Goal: Task Accomplishment & Management: Use online tool/utility

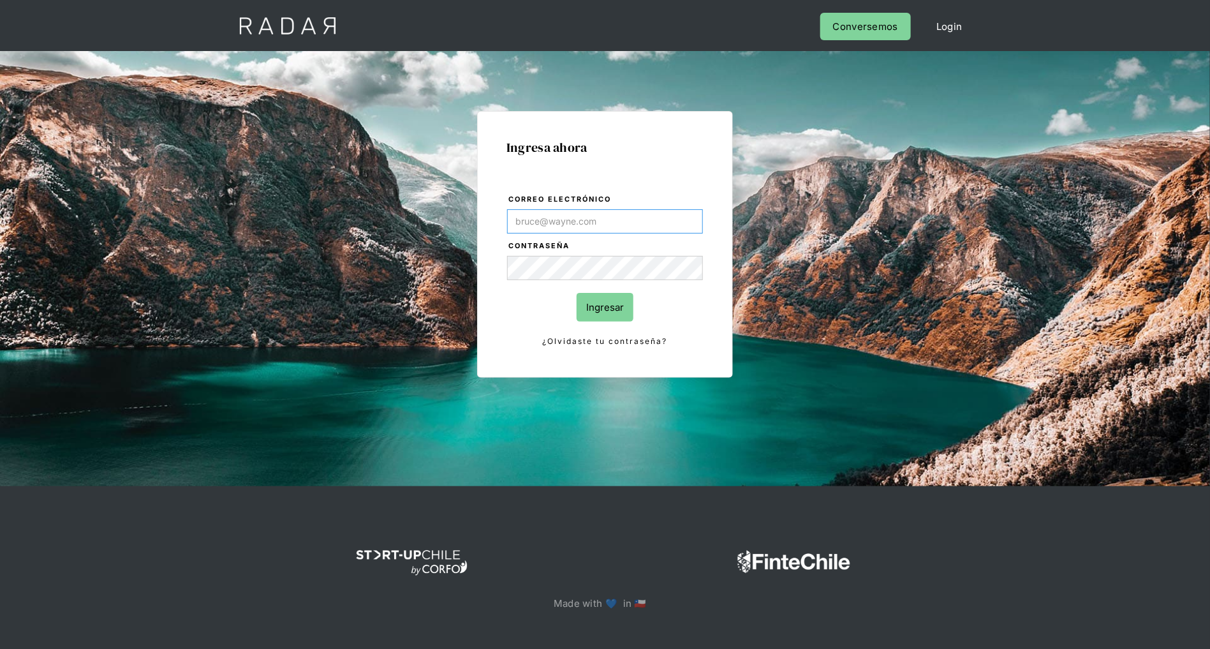
type input "[PERSON_NAME][EMAIL_ADDRESS][DOMAIN_NAME]"
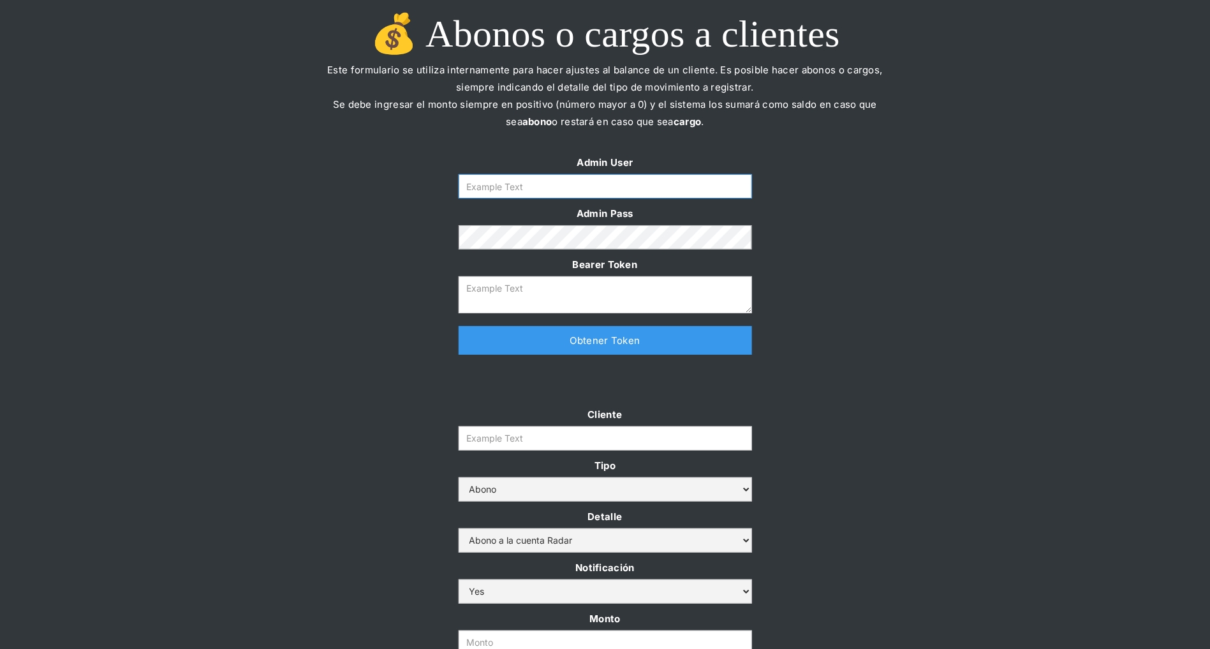
click at [535, 186] on input "Form" at bounding box center [605, 186] width 293 height 24
type input "[PERSON_NAME][EMAIL_ADDRESS][DOMAIN_NAME]"
click at [522, 341] on link "Obtener Token" at bounding box center [605, 340] width 293 height 29
click at [496, 443] on input "Cliente" at bounding box center [605, 438] width 293 height 24
type textarea "eyJhbGciOiJSUzI1NiIsInR5cCI6IkpXVCJ9.eyJkYXRhIjp7ImlkIjoiZGFuaWVsYUBzb21vc3JhZG…"
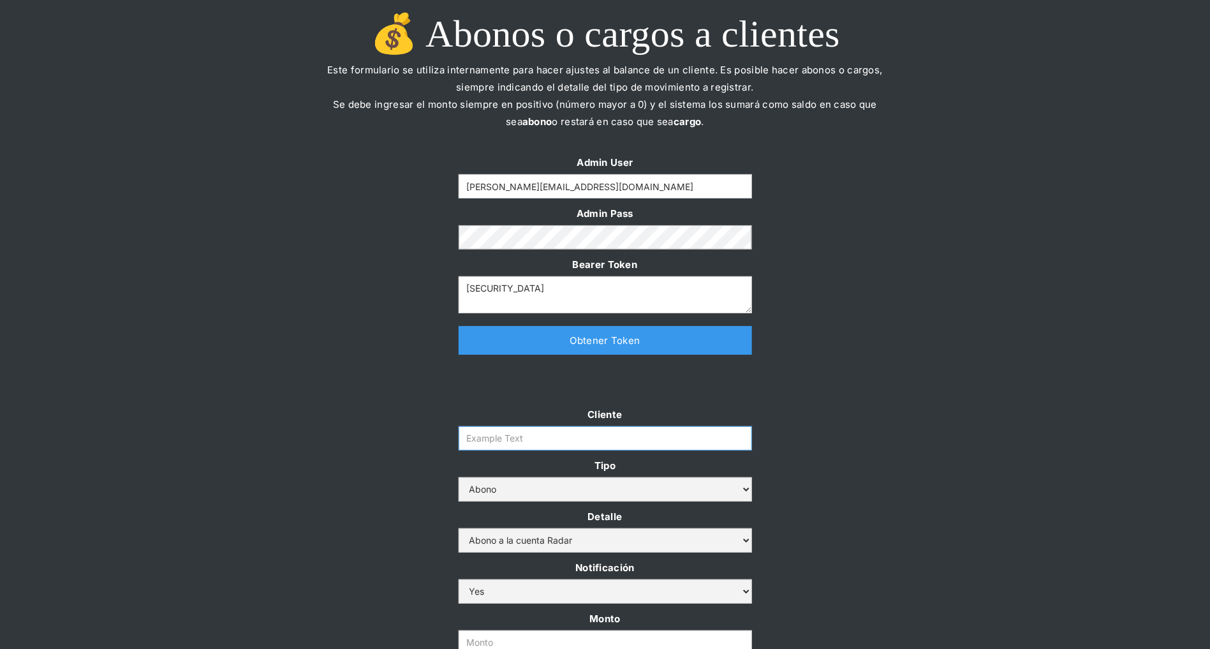
paste input "prontopaga"
type input "prontopaga"
click at [307, 353] on div "Admin User daniela@somosradar.com Admin Pass Bearer Token eyJhbGciOiJSUzI1NiIsI…" at bounding box center [605, 261] width 1210 height 214
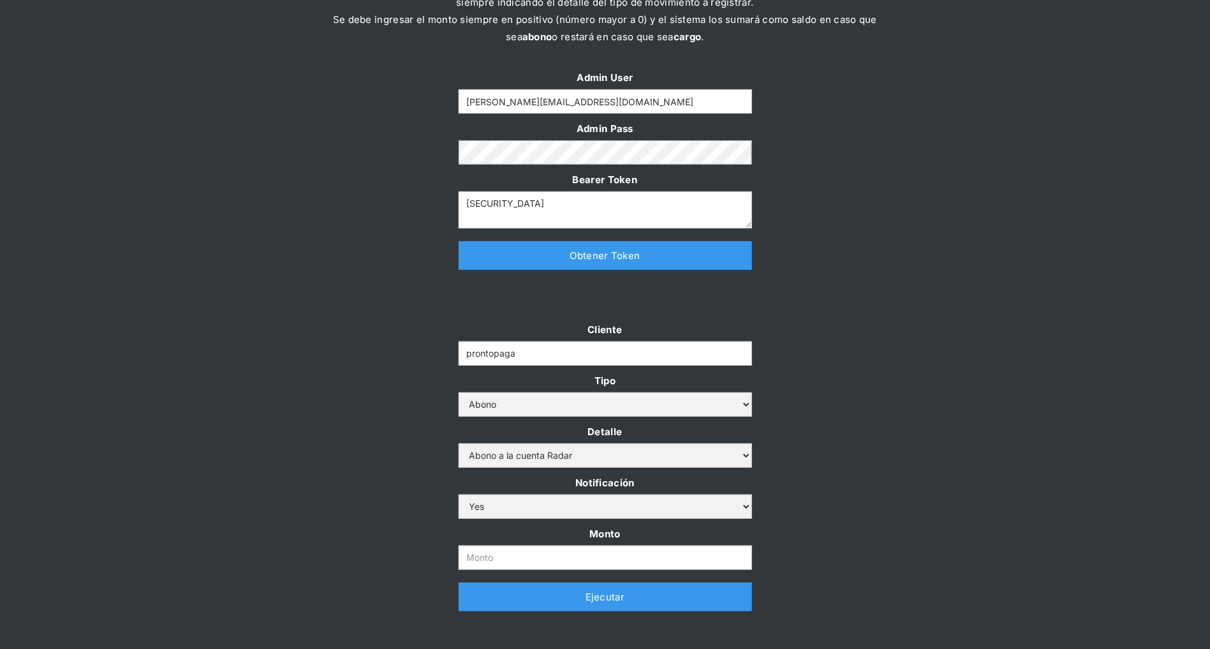
scroll to position [145, 0]
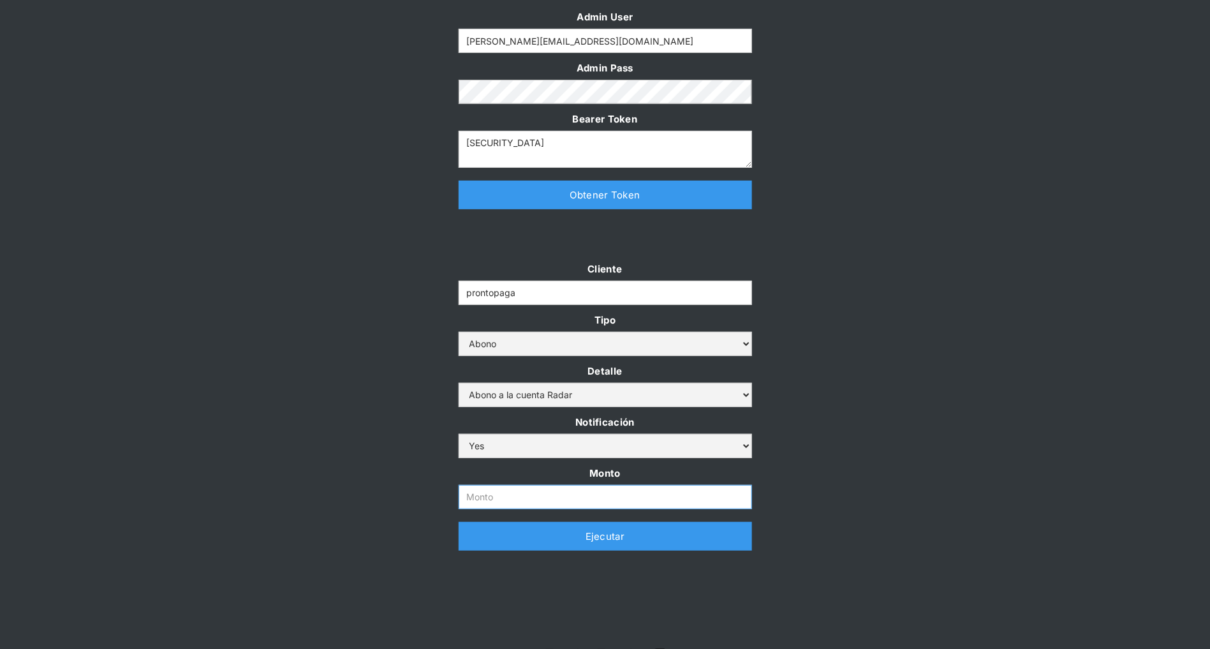
click at [526, 497] on input "Monto" at bounding box center [605, 497] width 293 height 24
paste input "$500,000,000"
type input "500.000.000"
click at [355, 425] on div "Cliente prontopaga Tipo Abono Cargo Detalle Abono a la cuenta Radar Devolución …" at bounding box center [605, 411] width 1210 height 303
click at [473, 545] on link "Ejecutar" at bounding box center [605, 536] width 293 height 29
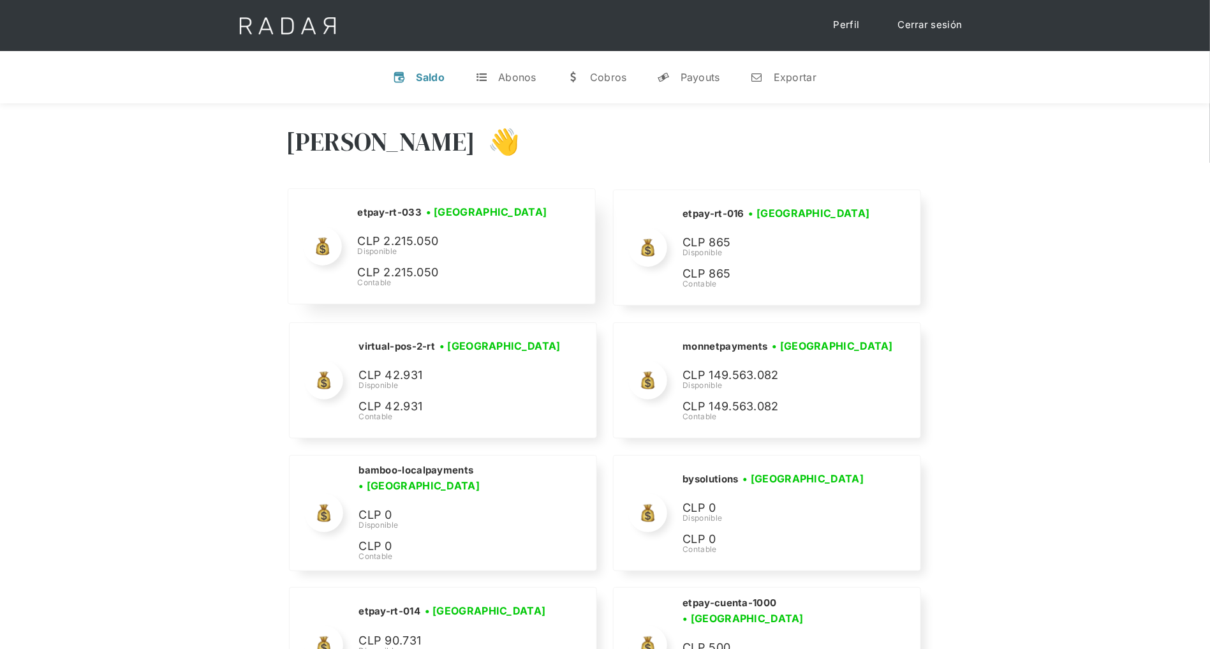
scroll to position [5577, 0]
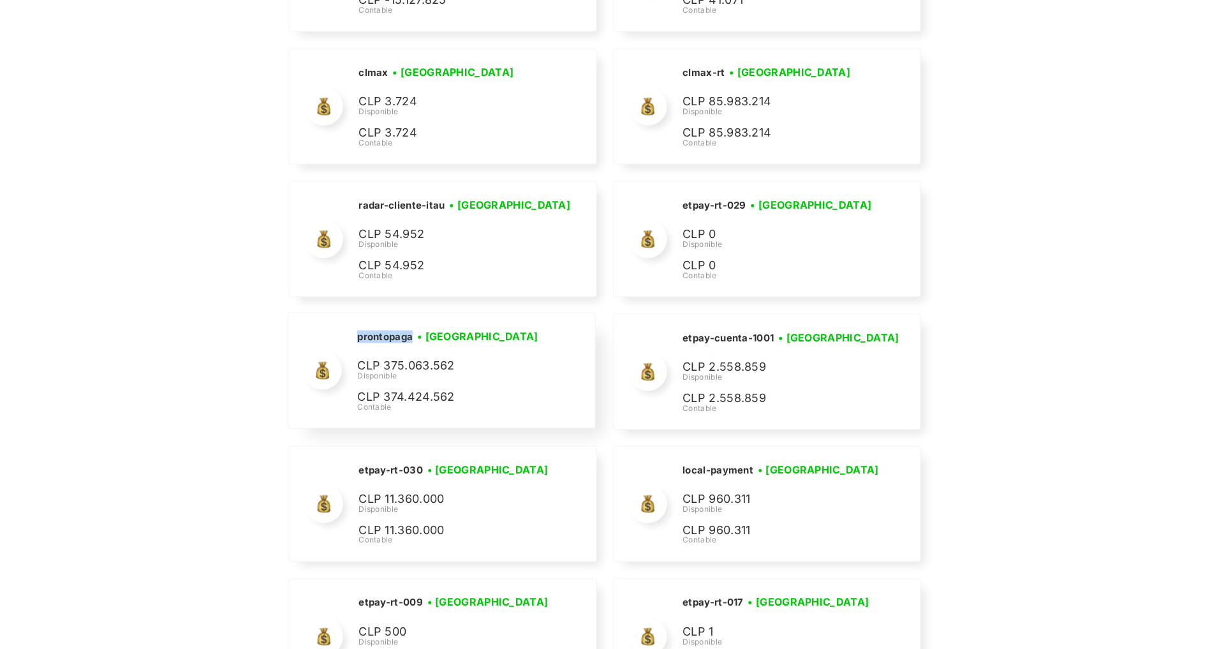
drag, startPoint x: 411, startPoint y: 325, endPoint x: 355, endPoint y: 324, distance: 56.8
click at [0, 0] on div "prontopaga • [GEOGRAPHIC_DATA] • Desconectada CLP 375.063.562 Disponible CLP 37…" at bounding box center [0, 0] width 0 height 0
copy h2 "prontopaga"
